Goal: Task Accomplishment & Management: Manage account settings

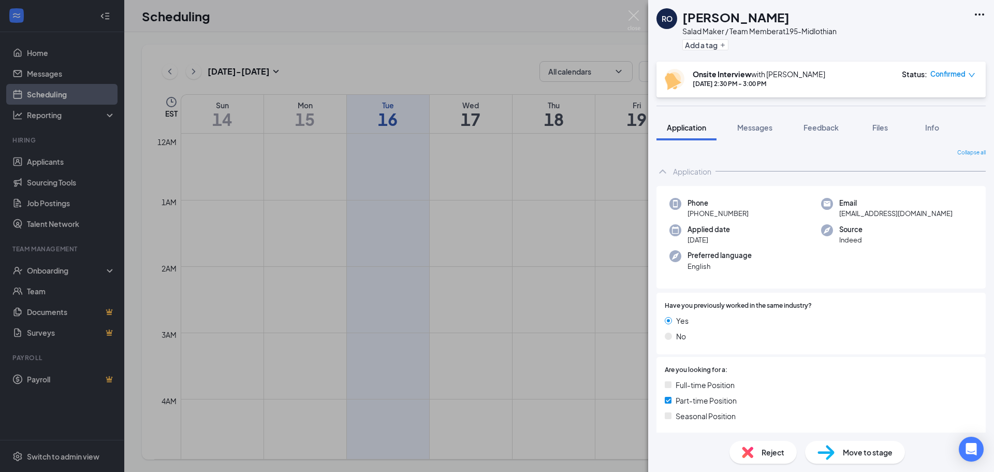
scroll to position [858, 0]
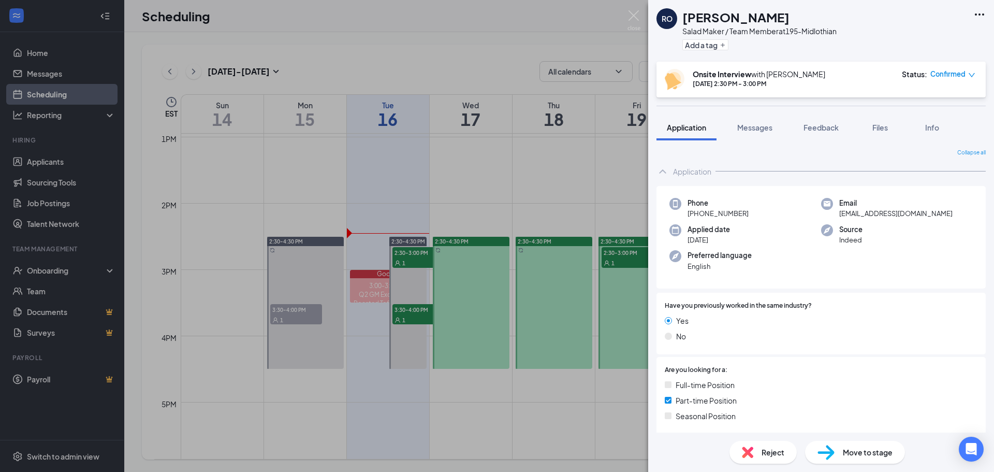
click at [598, 36] on div "RO [PERSON_NAME] Salad Maker / Team Member at 195-Midlothian Add a tag Onsite I…" at bounding box center [497, 236] width 994 height 472
click at [407, 56] on div "RO [PERSON_NAME] Salad Maker / Team Member at 195-Midlothian Add a tag Onsite I…" at bounding box center [497, 236] width 994 height 472
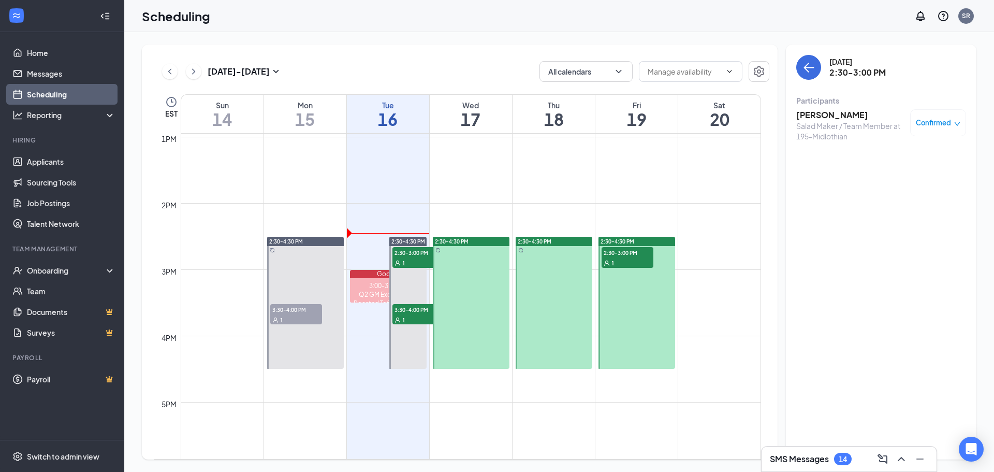
click at [387, 115] on h1 "16" at bounding box center [388, 119] width 82 height 18
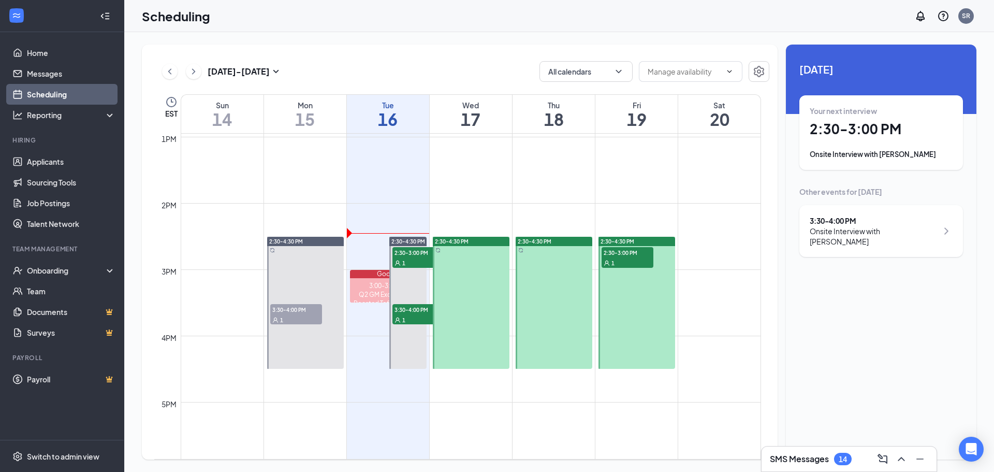
click at [899, 136] on h1 "2:30 - 3:00 PM" at bounding box center [881, 129] width 143 height 18
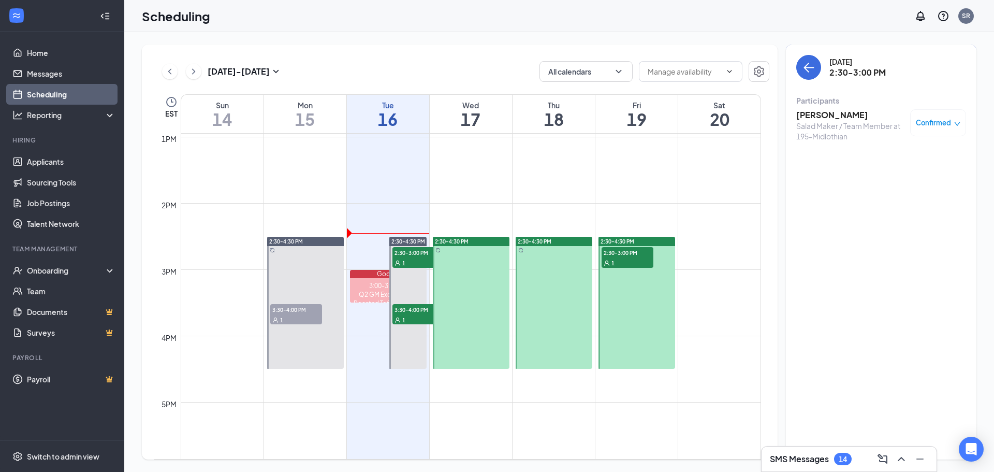
click at [825, 115] on h3 "[PERSON_NAME]" at bounding box center [850, 114] width 109 height 11
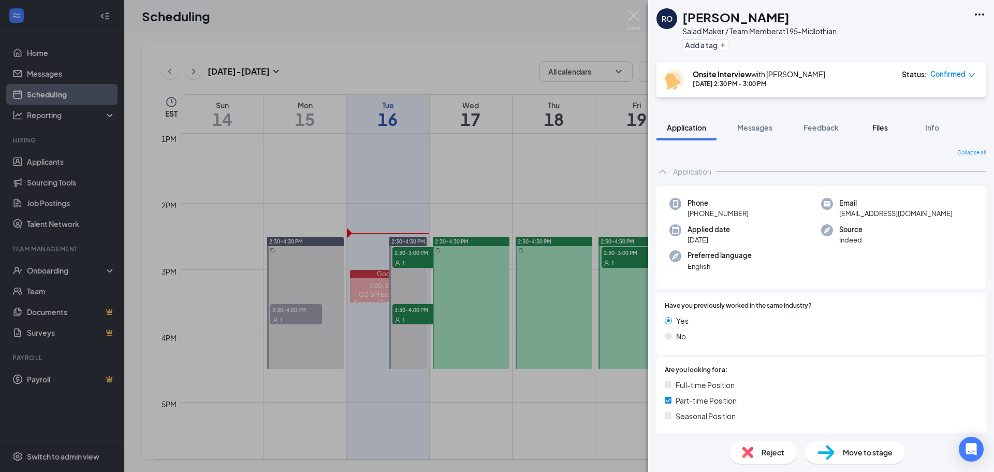
click at [885, 123] on span "Files" at bounding box center [880, 127] width 16 height 9
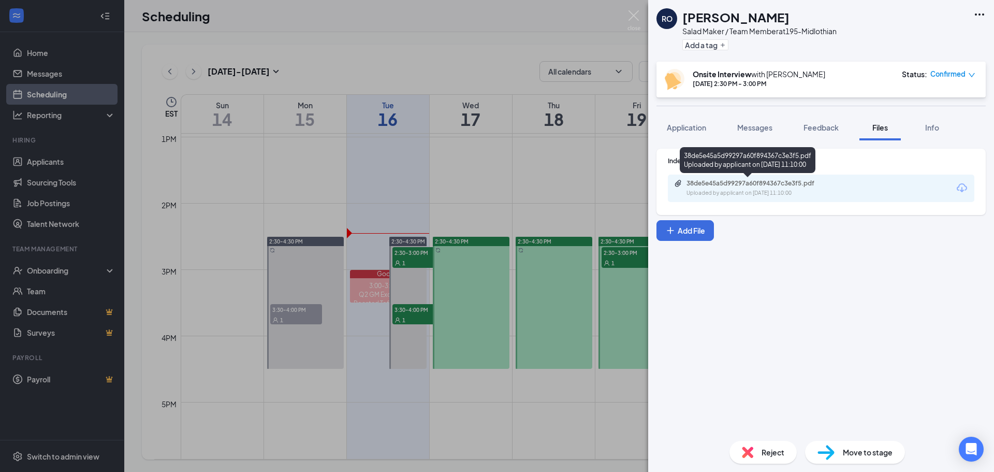
click at [757, 192] on div "Uploaded by applicant on [DATE] 11:10:00" at bounding box center [763, 193] width 155 height 8
